Goal: Information Seeking & Learning: Find specific fact

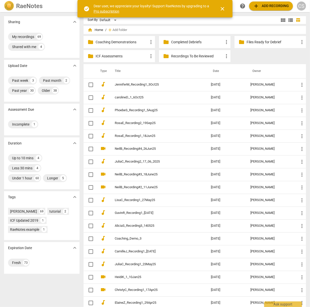
click at [116, 56] on p "ICF Assessments" at bounding box center [121, 56] width 52 height 5
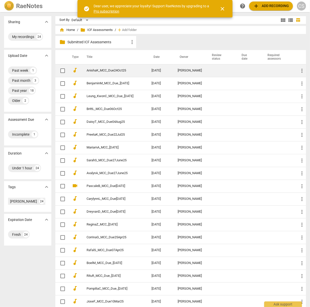
click at [106, 70] on link "AnishaK_MCC_Due24Oct25" at bounding box center [109, 71] width 47 height 4
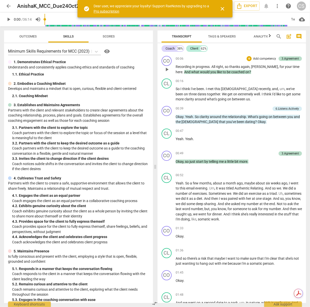
drag, startPoint x: 289, startPoint y: 66, endPoint x: 291, endPoint y: 68, distance: 2.7
click at [290, 69] on p "Recording in progress . All right , so thanks again , [PERSON_NAME] , for your …" at bounding box center [238, 69] width 126 height 10
drag, startPoint x: 289, startPoint y: 65, endPoint x: 290, endPoint y: 70, distance: 5.2
click at [290, 70] on p "Recording in progress . All right , so thanks again , [PERSON_NAME] , for your …" at bounding box center [238, 69] width 126 height 10
copy p "And what would you like to be coached on ?"
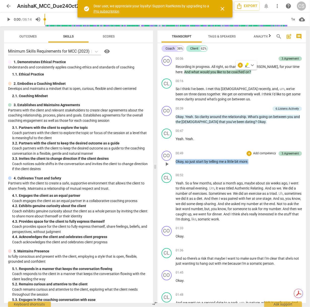
drag, startPoint x: 250, startPoint y: 161, endPoint x: 175, endPoint y: 160, distance: 75.1
click at [175, 160] on p "Okay , so just start by telling me a little bit more ." at bounding box center [238, 161] width 126 height 5
copy p "Okay , so just start by telling me a little bit more ."
